Goal: Information Seeking & Learning: Learn about a topic

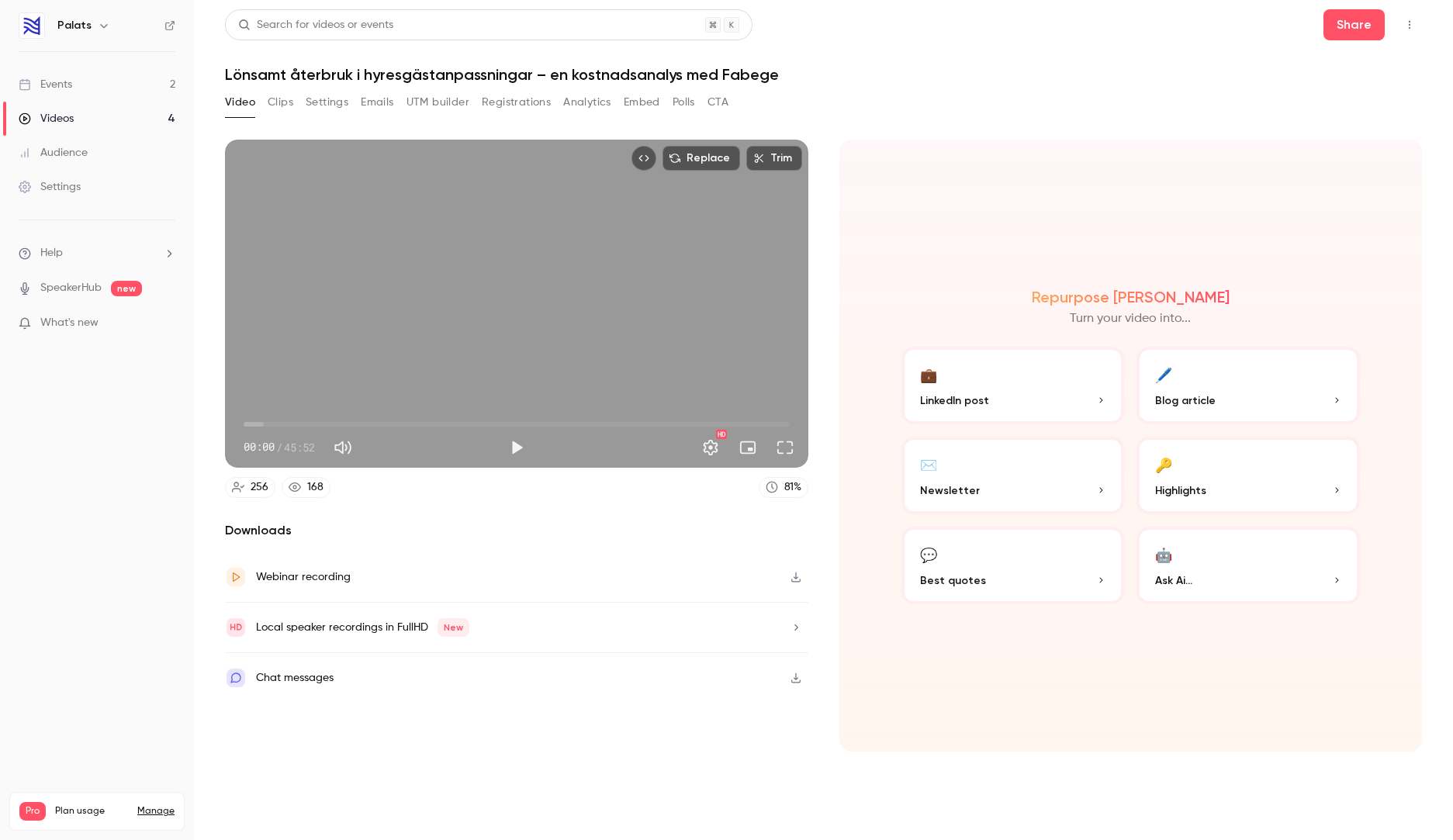
click at [101, 119] on link "Videos 4" at bounding box center [97, 119] width 194 height 35
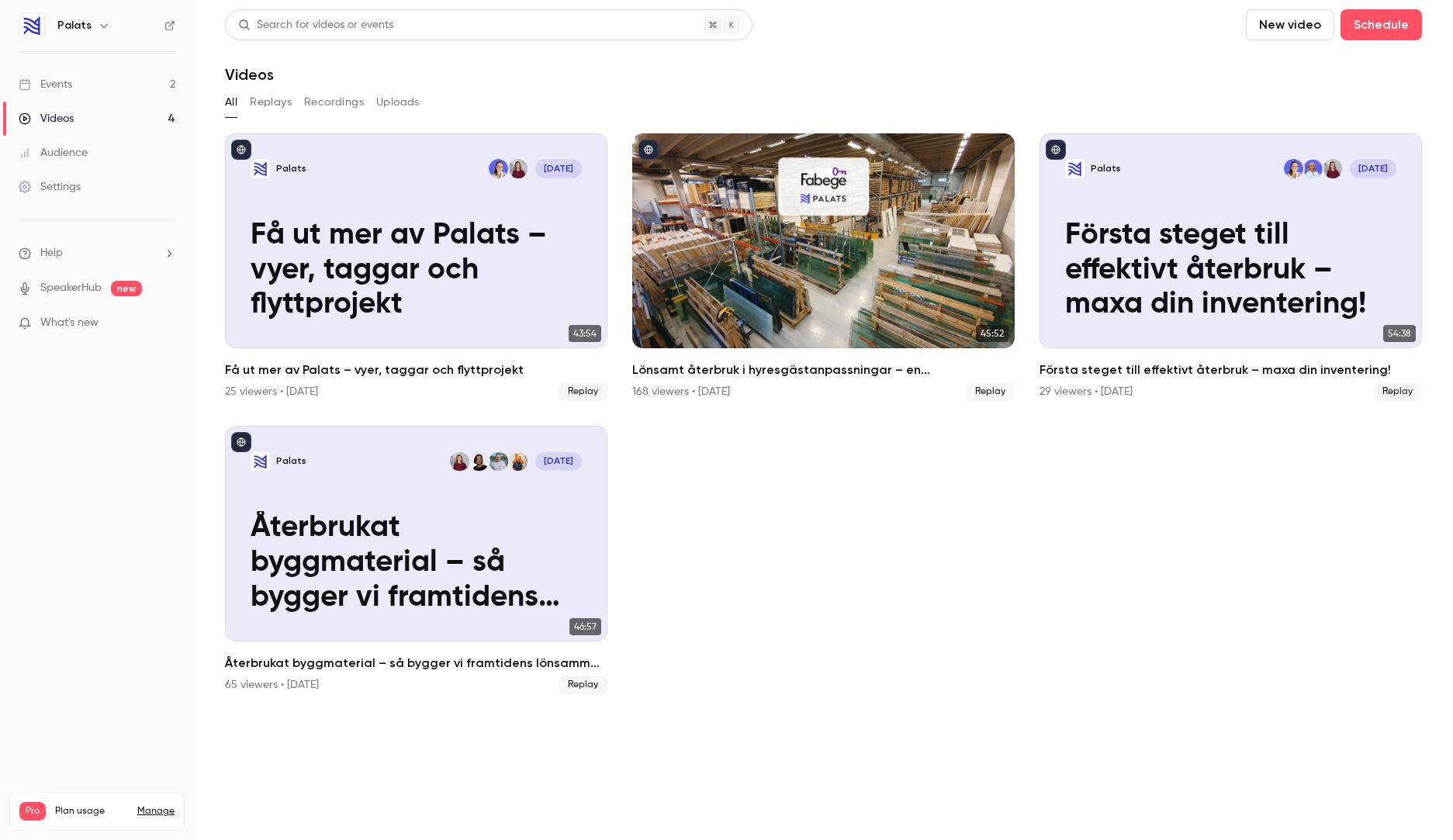
click at [85, 84] on link "Events 2" at bounding box center [97, 84] width 194 height 35
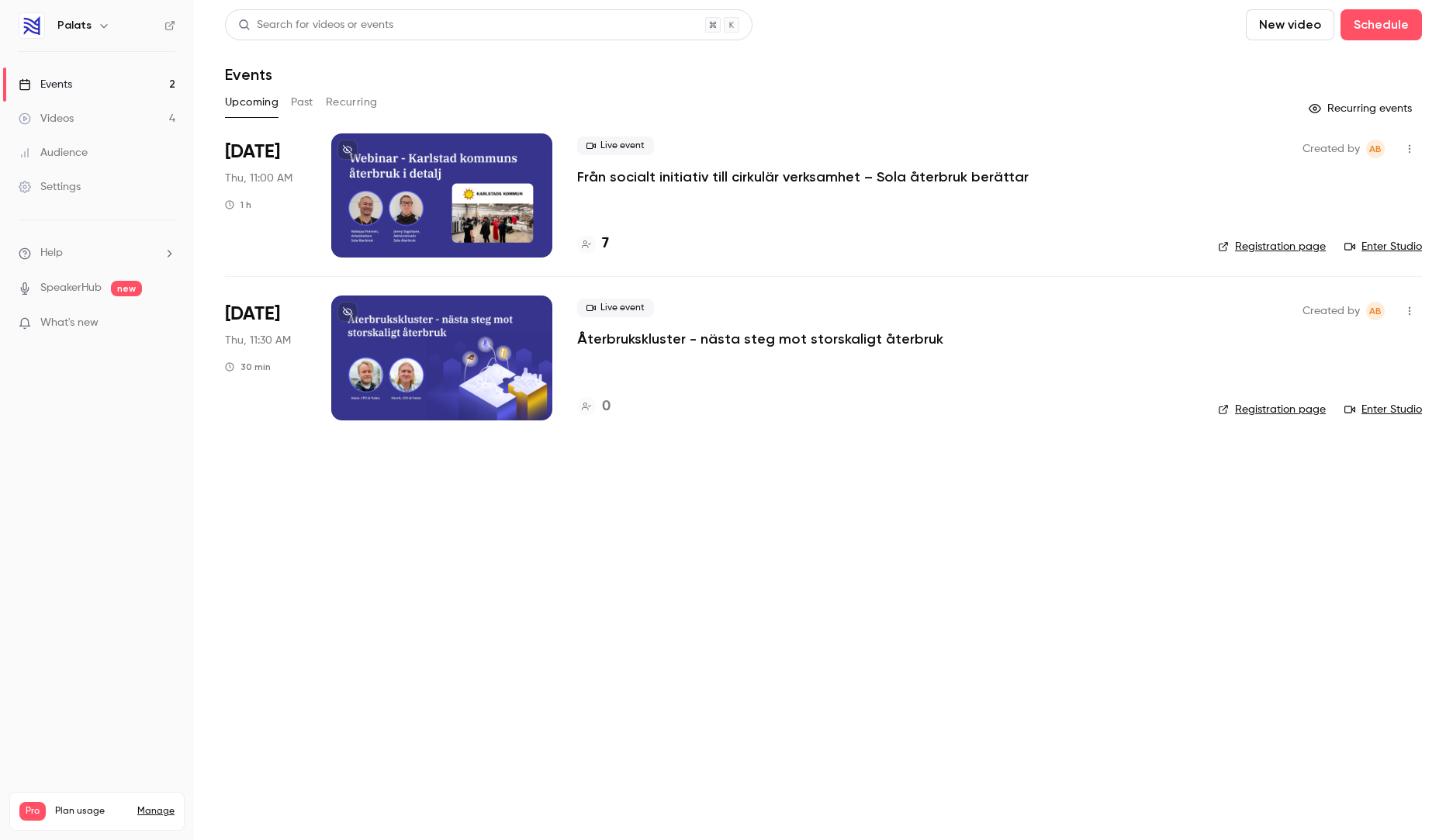
click at [680, 175] on p "Från socialt initiativ till cirkulär verksamhet – Sola återbruk berättar" at bounding box center [803, 177] width 452 height 19
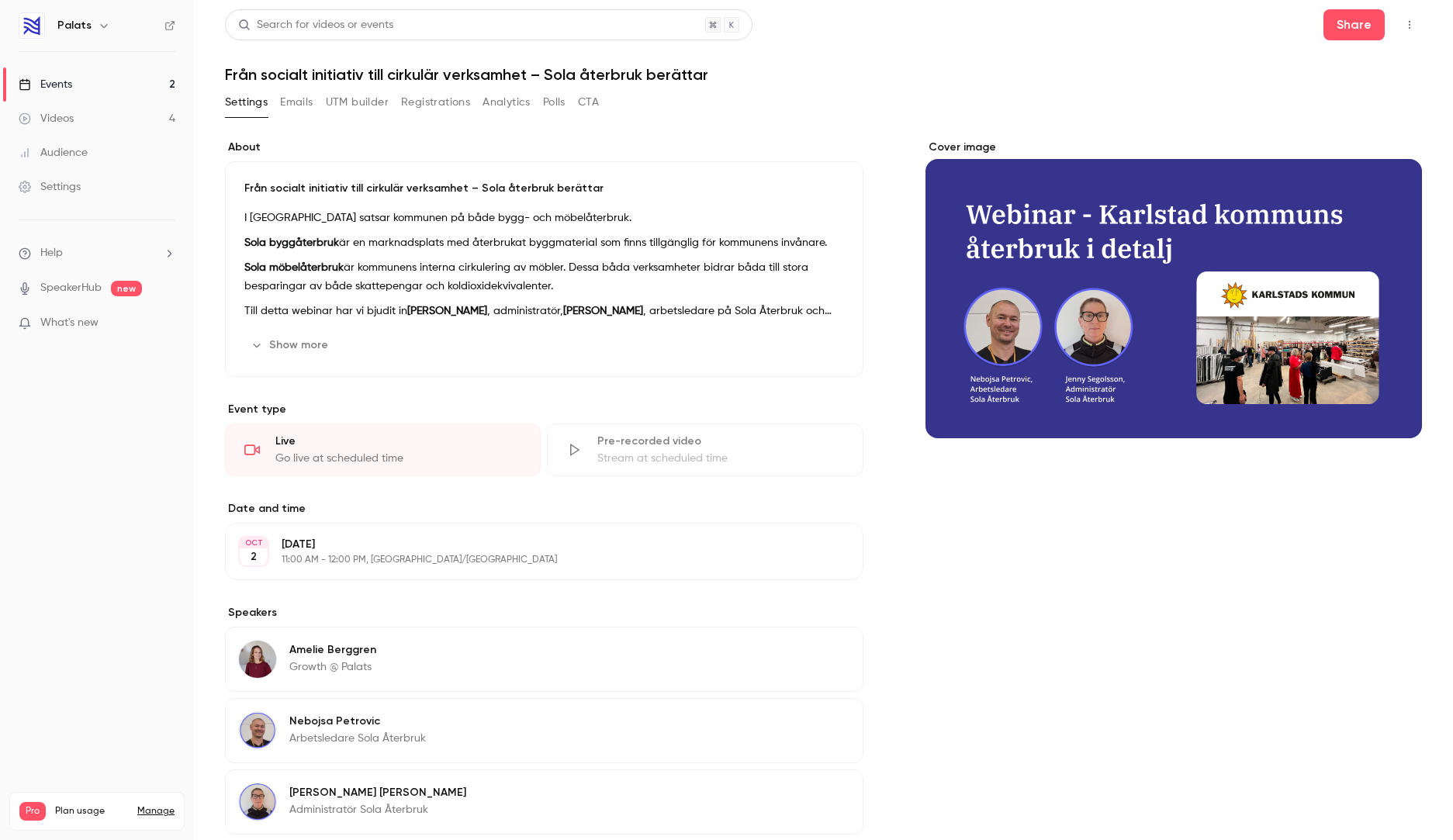
click at [442, 96] on button "Registrations" at bounding box center [436, 102] width 69 height 25
